Goal: Information Seeking & Learning: Learn about a topic

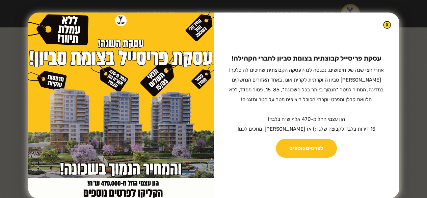
click at [383, 25] on img at bounding box center [387, 25] width 8 height 8
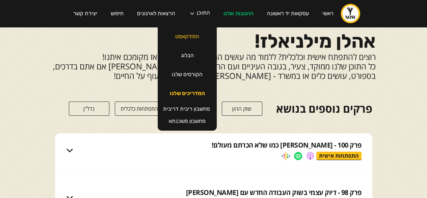
click at [199, 93] on link "המדריכים שלנו" at bounding box center [187, 93] width 49 height 19
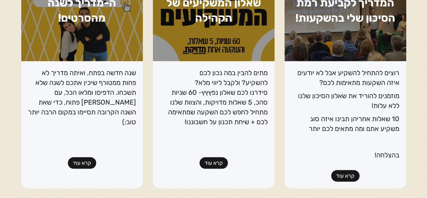
scroll to position [676, 0]
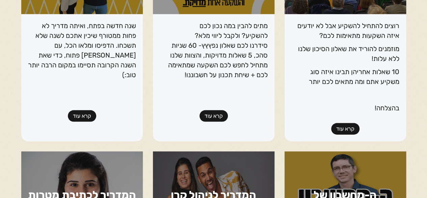
click at [84, 110] on link "קרא עוד" at bounding box center [82, 115] width 28 height 11
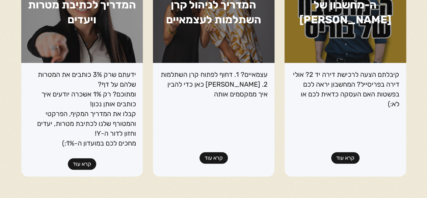
scroll to position [878, 0]
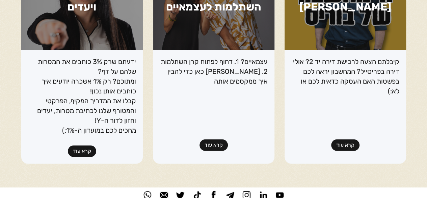
click at [77, 145] on link "קרא עוד" at bounding box center [82, 150] width 28 height 11
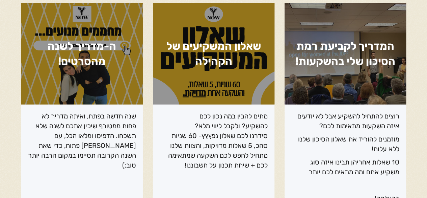
scroll to position [617, 0]
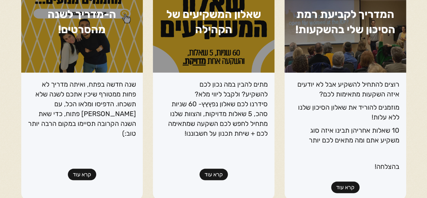
click at [351, 181] on link "קרא עוד" at bounding box center [345, 186] width 28 height 11
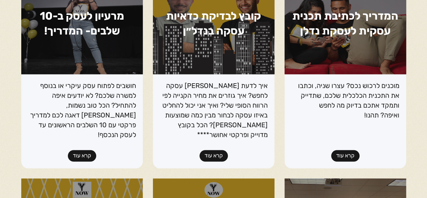
scroll to position [415, 0]
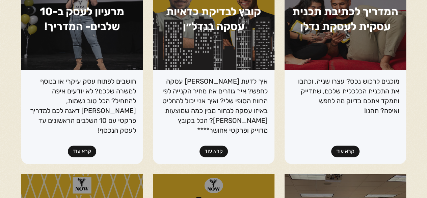
click at [78, 145] on link "קרא עוד" at bounding box center [82, 150] width 28 height 11
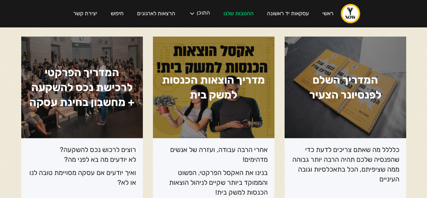
scroll to position [101, 0]
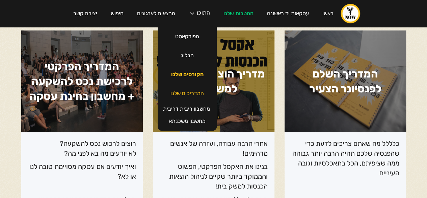
click at [188, 74] on link "הקורסים שלנו" at bounding box center [188, 74] width 46 height 19
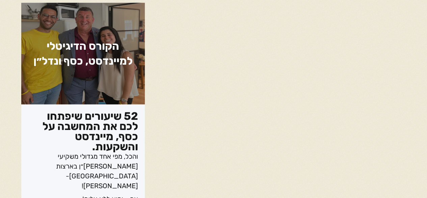
scroll to position [372, 0]
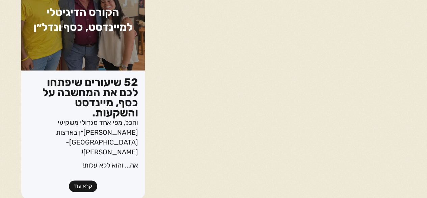
click at [83, 180] on link "קרא עוד" at bounding box center [83, 185] width 28 height 11
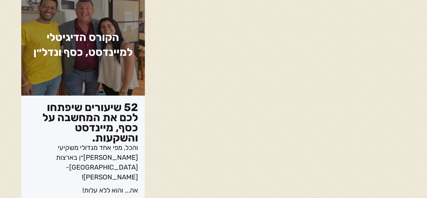
scroll to position [338, 0]
